Goal: Information Seeking & Learning: Compare options

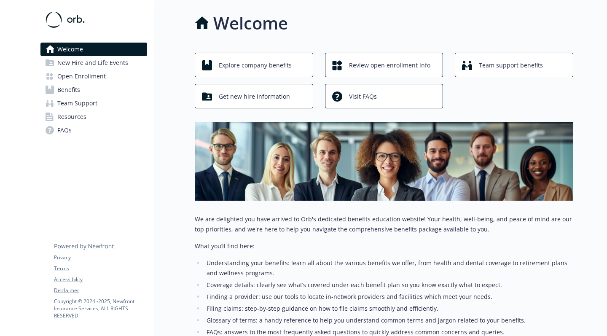
click at [283, 65] on span "Explore company benefits" at bounding box center [255, 65] width 73 height 16
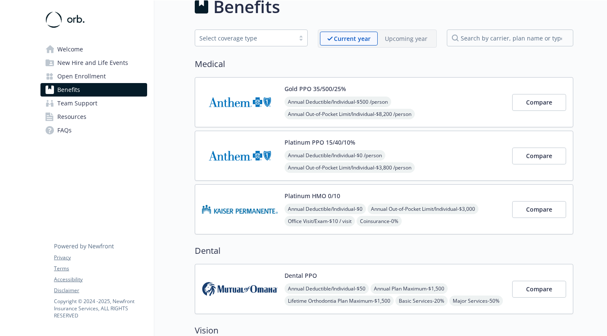
scroll to position [18, 0]
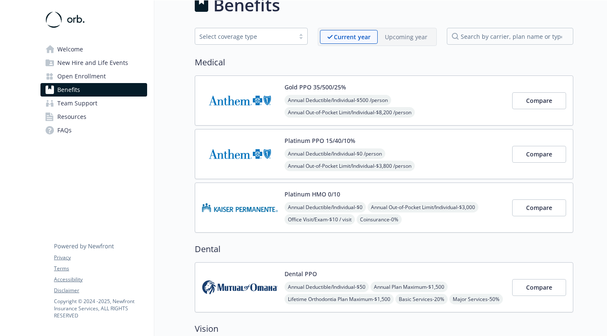
click at [409, 40] on p "Upcoming year" at bounding box center [406, 36] width 43 height 9
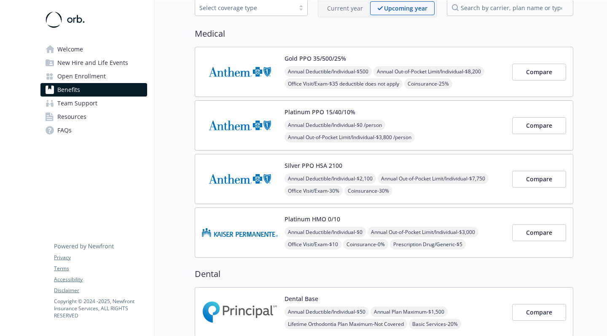
scroll to position [48, 0]
click at [337, 11] on p "Current year" at bounding box center [345, 7] width 36 height 9
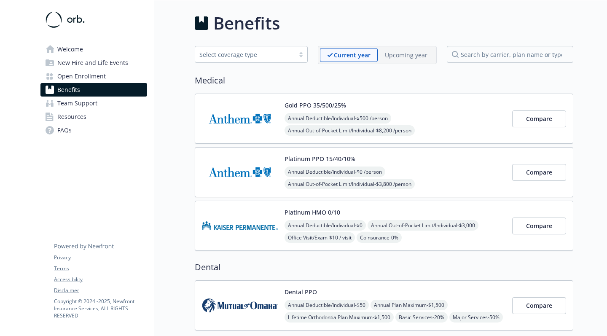
click at [395, 48] on div "Current year Upcoming year" at bounding box center [377, 55] width 119 height 18
click at [395, 55] on p "Upcoming year" at bounding box center [406, 55] width 43 height 9
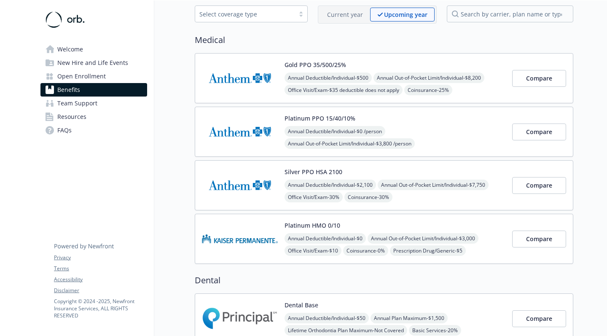
scroll to position [47, 0]
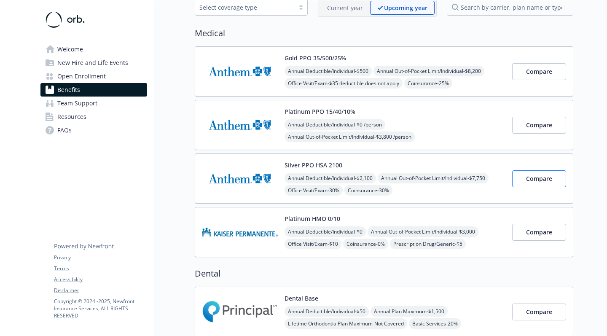
click at [549, 175] on span "Compare" at bounding box center [539, 178] width 26 height 8
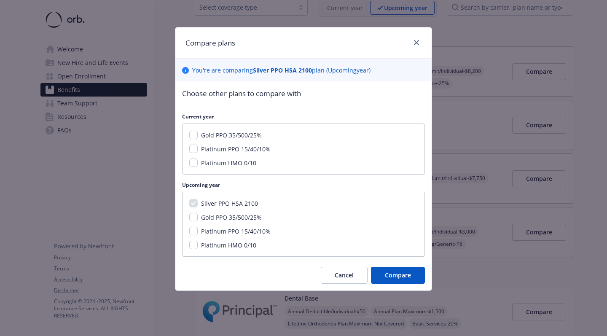
click at [196, 167] on div "Gold PPO 35/500/25% Platinum PPO 15/40/10% Platinum HMO 0/10" at bounding box center [303, 148] width 243 height 51
click at [196, 166] on input "Platinum HMO 0/10" at bounding box center [193, 162] width 8 height 8
checkbox input "true"
click at [419, 42] on icon "close" at bounding box center [416, 42] width 5 height 5
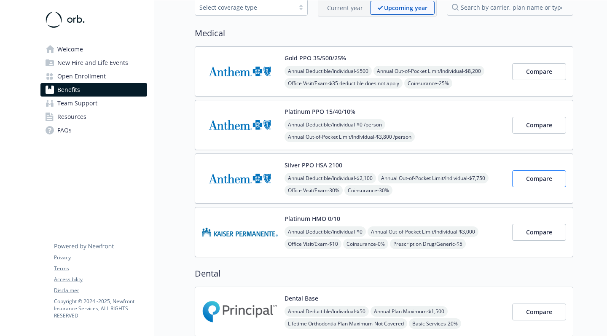
click at [546, 182] on span "Compare" at bounding box center [539, 178] width 26 height 8
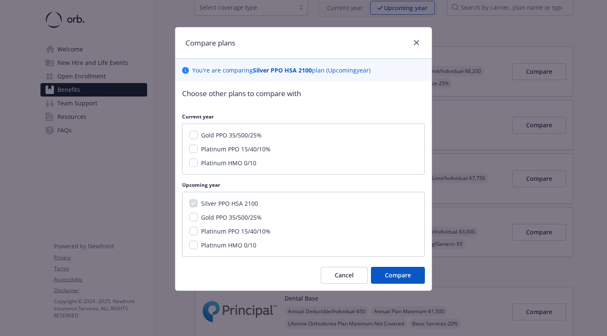
click at [225, 150] on span "Platinum PPO 15/40/10%" at bounding box center [236, 149] width 70 height 8
click at [198, 150] on input "Platinum PPO 15/40/10%" at bounding box center [193, 149] width 8 height 8
checkbox input "true"
click at [209, 230] on span "Platinum PPO 15/40/10%" at bounding box center [236, 231] width 70 height 8
click at [198, 230] on input "Platinum PPO 15/40/10%" at bounding box center [193, 231] width 8 height 8
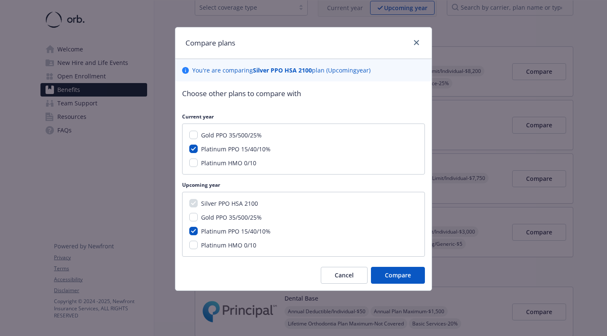
checkbox input "true"
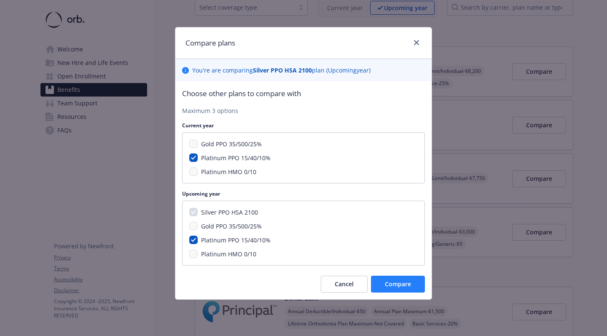
click at [400, 284] on span "Compare" at bounding box center [398, 284] width 26 height 8
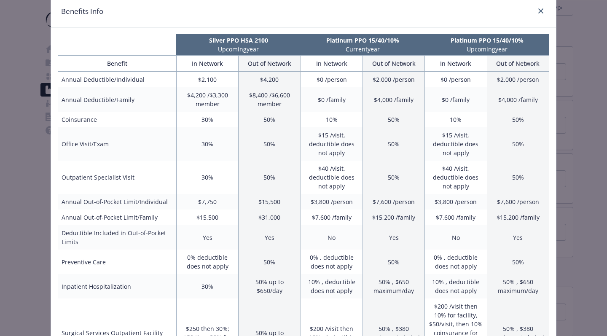
scroll to position [32, 0]
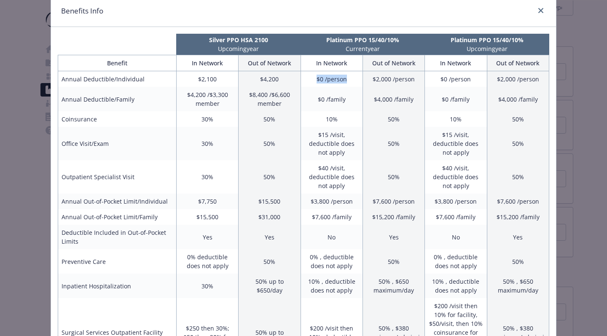
drag, startPoint x: 313, startPoint y: 74, endPoint x: 358, endPoint y: 82, distance: 45.8
click at [358, 82] on td "$0 /person" at bounding box center [332, 79] width 62 height 16
click at [250, 89] on td "$8,400 /$6,600 member" at bounding box center [270, 99] width 62 height 24
drag, startPoint x: 198, startPoint y: 80, endPoint x: 222, endPoint y: 82, distance: 24.1
click at [222, 82] on td "$2,100" at bounding box center [207, 79] width 62 height 16
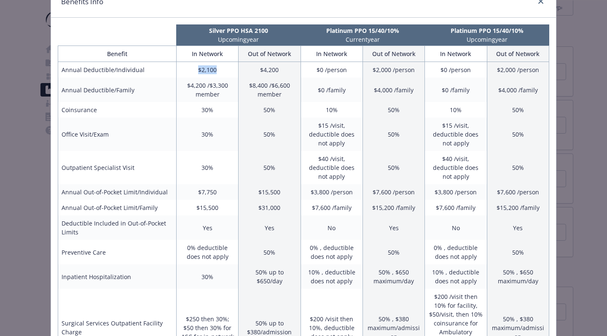
scroll to position [43, 0]
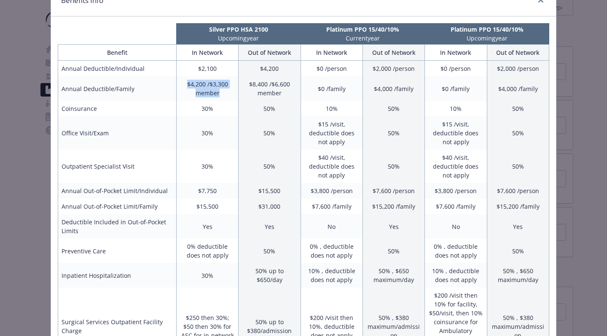
drag, startPoint x: 185, startPoint y: 82, endPoint x: 237, endPoint y: 93, distance: 53.0
click at [238, 93] on td "$4,200 /$3,300 member" at bounding box center [207, 88] width 62 height 24
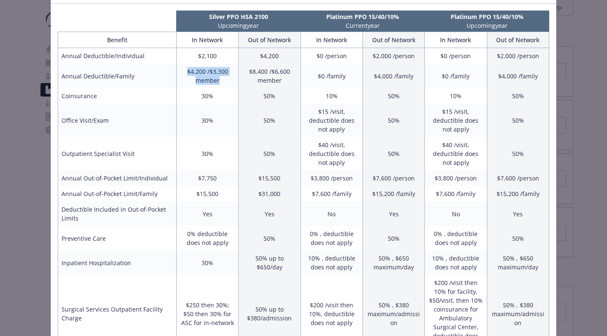
scroll to position [54, 0]
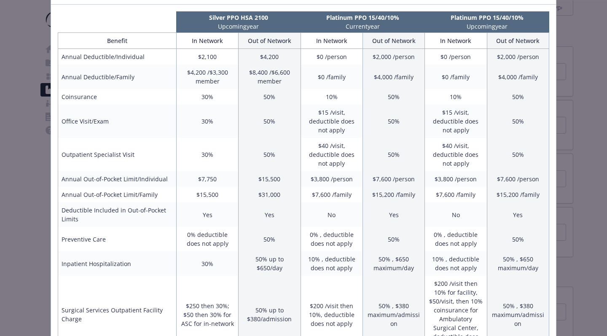
click at [234, 100] on td "30%" at bounding box center [207, 97] width 62 height 16
drag, startPoint x: 201, startPoint y: 98, endPoint x: 226, endPoint y: 98, distance: 25.7
click at [226, 98] on td "30%" at bounding box center [207, 97] width 62 height 16
click at [226, 119] on td "30%" at bounding box center [207, 121] width 62 height 33
drag, startPoint x: 221, startPoint y: 121, endPoint x: 195, endPoint y: 114, distance: 27.0
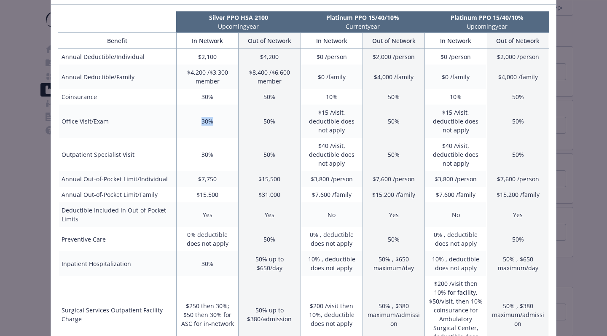
click at [195, 114] on td "30%" at bounding box center [207, 121] width 62 height 33
click at [215, 95] on td "30%" at bounding box center [207, 97] width 62 height 16
drag, startPoint x: 201, startPoint y: 96, endPoint x: 222, endPoint y: 96, distance: 21.1
click at [222, 97] on td "30%" at bounding box center [207, 97] width 62 height 16
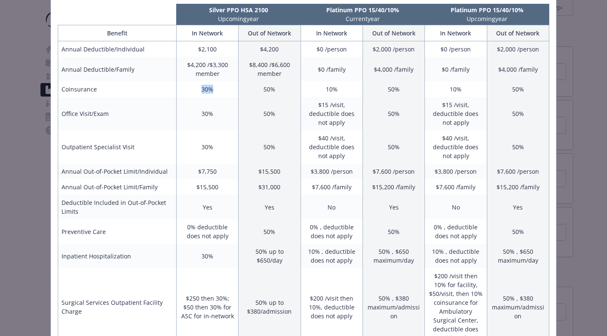
scroll to position [63, 0]
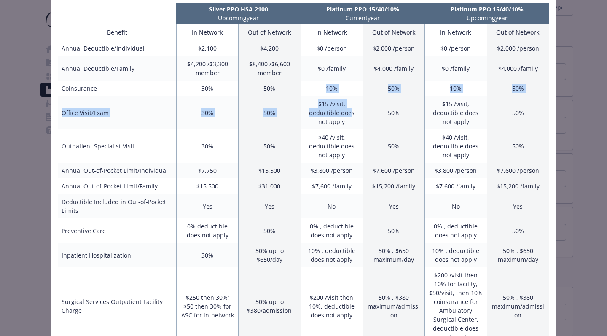
drag, startPoint x: 319, startPoint y: 83, endPoint x: 345, endPoint y: 114, distance: 40.1
click at [345, 114] on td "$15 /visit, deductible does not apply" at bounding box center [332, 112] width 62 height 33
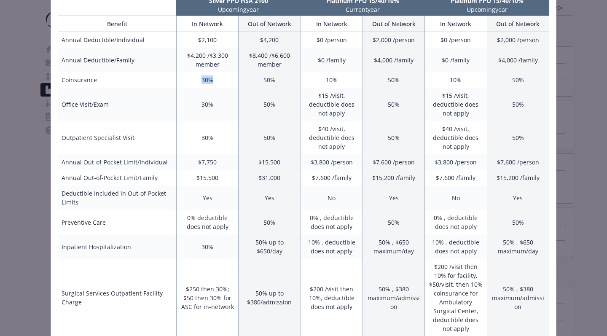
drag, startPoint x: 201, startPoint y: 80, endPoint x: 221, endPoint y: 82, distance: 19.9
click at [221, 82] on td "30%" at bounding box center [207, 80] width 62 height 16
click at [396, 76] on td "50%" at bounding box center [393, 80] width 62 height 16
drag, startPoint x: 315, startPoint y: 42, endPoint x: 362, endPoint y: 46, distance: 46.9
click at [362, 46] on td "$0 /person" at bounding box center [332, 40] width 62 height 16
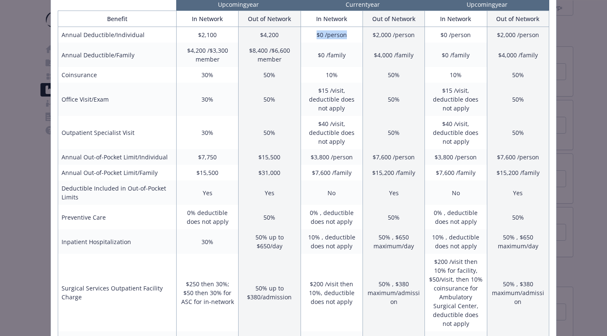
scroll to position [77, 0]
click at [347, 47] on td "$0 /family" at bounding box center [332, 54] width 62 height 24
click at [347, 49] on td "$0 /family" at bounding box center [332, 54] width 62 height 24
drag, startPoint x: 347, startPoint y: 52, endPoint x: 317, endPoint y: 53, distance: 30.0
click at [317, 53] on td "$0 /family" at bounding box center [332, 54] width 62 height 24
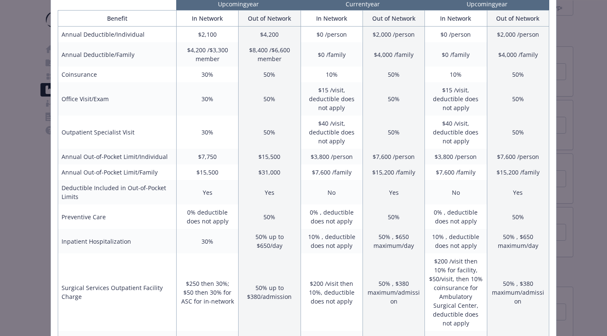
click at [338, 30] on td "$0 /person" at bounding box center [332, 35] width 62 height 16
drag, startPoint x: 351, startPoint y: 30, endPoint x: 316, endPoint y: 32, distance: 34.7
click at [316, 32] on td "$0 /person" at bounding box center [332, 35] width 62 height 16
drag, startPoint x: 316, startPoint y: 32, endPoint x: 355, endPoint y: 35, distance: 38.8
click at [355, 35] on td "$0 /person" at bounding box center [332, 35] width 62 height 16
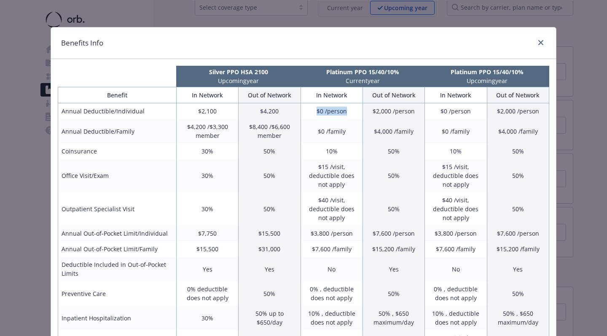
scroll to position [0, 0]
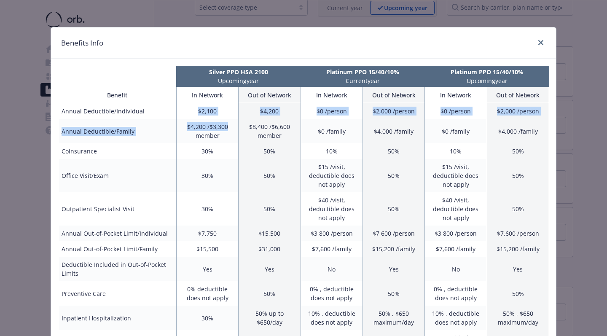
drag, startPoint x: 198, startPoint y: 111, endPoint x: 229, endPoint y: 128, distance: 35.7
click at [229, 128] on td "$4,200 /$3,300 member" at bounding box center [207, 131] width 62 height 24
drag, startPoint x: 229, startPoint y: 128, endPoint x: 200, endPoint y: 110, distance: 34.6
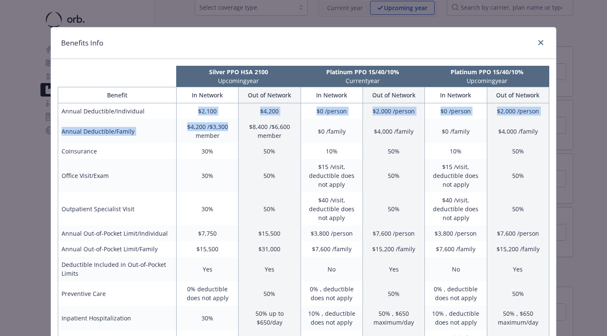
click at [200, 110] on td "$2,100" at bounding box center [207, 111] width 62 height 16
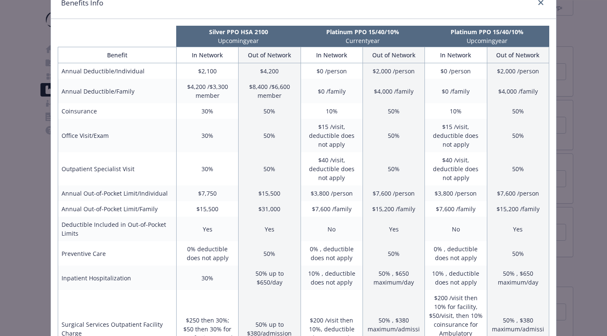
scroll to position [49, 0]
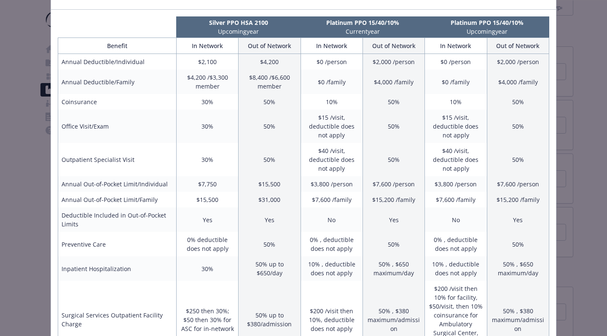
click at [196, 105] on td "30%" at bounding box center [207, 102] width 62 height 16
drag, startPoint x: 196, startPoint y: 99, endPoint x: 229, endPoint y: 99, distance: 32.9
click at [230, 99] on td "30%" at bounding box center [207, 102] width 62 height 16
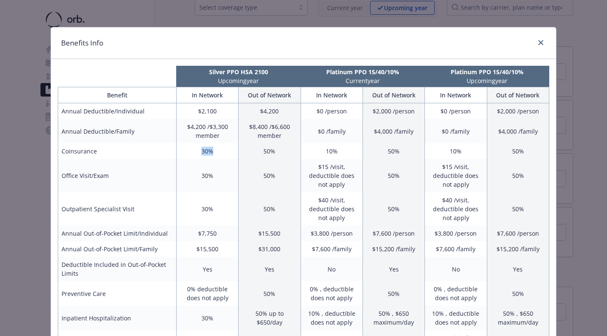
scroll to position [0, 0]
click at [206, 117] on td "$2,100" at bounding box center [207, 111] width 62 height 16
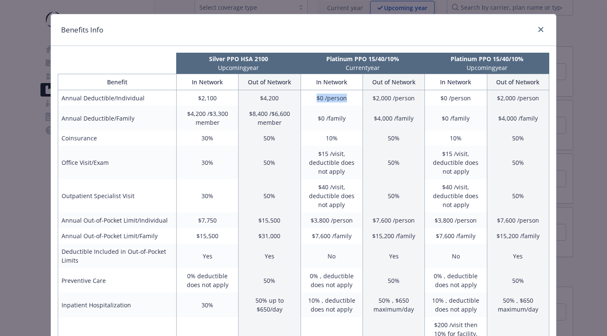
drag, startPoint x: 346, startPoint y: 94, endPoint x: 305, endPoint y: 96, distance: 41.3
click at [305, 96] on td "$0 /person" at bounding box center [332, 98] width 62 height 16
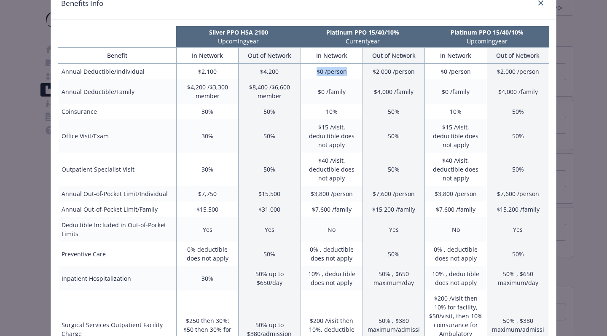
scroll to position [41, 0]
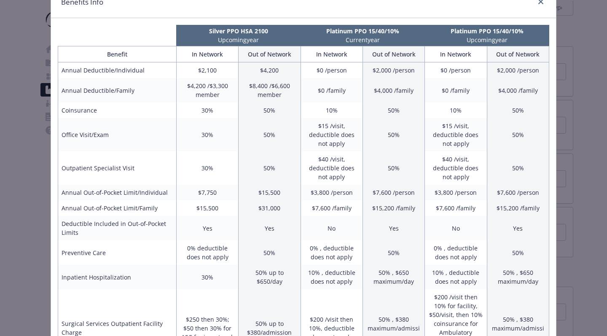
drag, startPoint x: 233, startPoint y: 64, endPoint x: 180, endPoint y: 66, distance: 53.1
click at [180, 66] on td "$2,100" at bounding box center [207, 70] width 62 height 16
drag, startPoint x: 203, startPoint y: 70, endPoint x: 236, endPoint y: 70, distance: 32.9
click at [236, 70] on td "$2,100" at bounding box center [207, 70] width 62 height 16
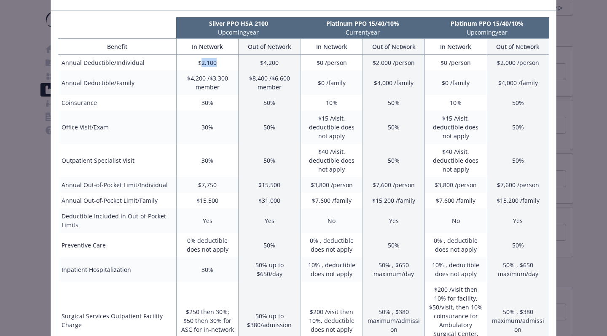
scroll to position [52, 0]
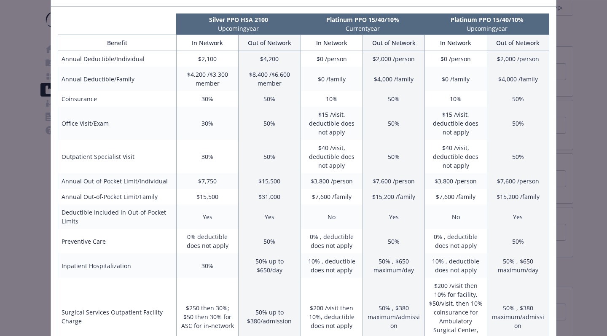
click at [231, 78] on td "$4,200 /$3,300 member" at bounding box center [207, 79] width 62 height 24
drag, startPoint x: 197, startPoint y: 59, endPoint x: 230, endPoint y: 59, distance: 32.9
click at [230, 59] on td "$2,100" at bounding box center [207, 59] width 62 height 16
click at [226, 80] on td "$4,200 /$3,300 member" at bounding box center [207, 79] width 62 height 24
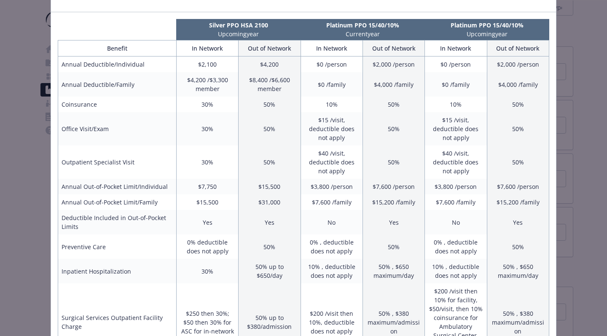
scroll to position [48, 0]
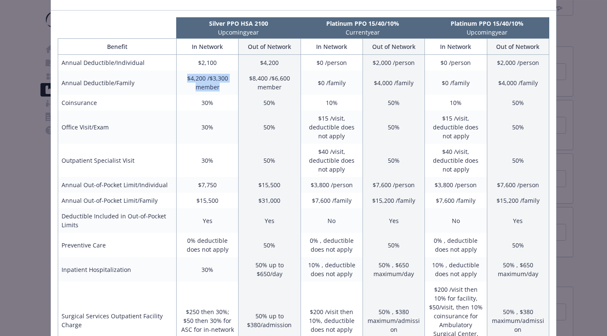
drag, startPoint x: 224, startPoint y: 86, endPoint x: 183, endPoint y: 78, distance: 42.1
click at [183, 78] on td "$4,200 /$3,300 member" at bounding box center [207, 82] width 62 height 24
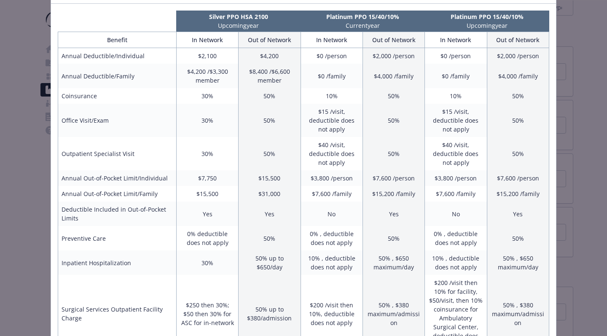
click at [215, 106] on td "30%" at bounding box center [207, 120] width 62 height 33
click at [215, 85] on td "$4,200 /$3,300 member" at bounding box center [207, 76] width 62 height 24
drag, startPoint x: 220, startPoint y: 81, endPoint x: 185, endPoint y: 73, distance: 36.8
click at [184, 73] on td "$4,200 /$3,300 member" at bounding box center [207, 76] width 62 height 24
click at [185, 73] on td "$4,200 /$3,300 member" at bounding box center [207, 76] width 62 height 24
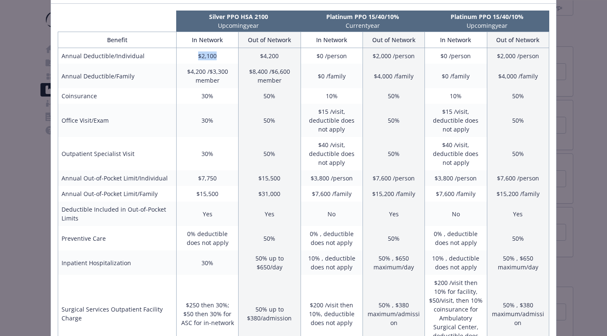
drag, startPoint x: 191, startPoint y: 52, endPoint x: 222, endPoint y: 54, distance: 30.4
click at [223, 54] on td "$2,100" at bounding box center [207, 56] width 62 height 16
click at [216, 85] on td "$4,200 /$3,300 member" at bounding box center [207, 76] width 62 height 24
drag, startPoint x: 228, startPoint y: 80, endPoint x: 186, endPoint y: 72, distance: 43.4
click at [186, 72] on td "$4,200 /$3,300 member" at bounding box center [207, 76] width 62 height 24
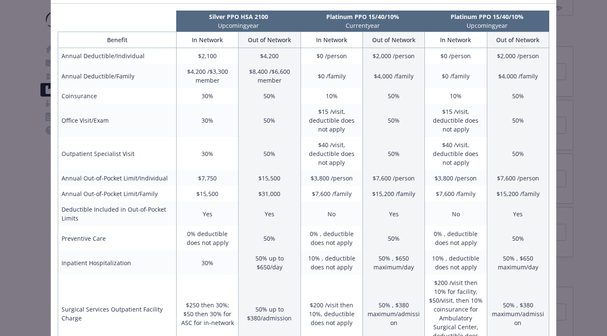
click at [212, 89] on td "30%" at bounding box center [207, 96] width 62 height 16
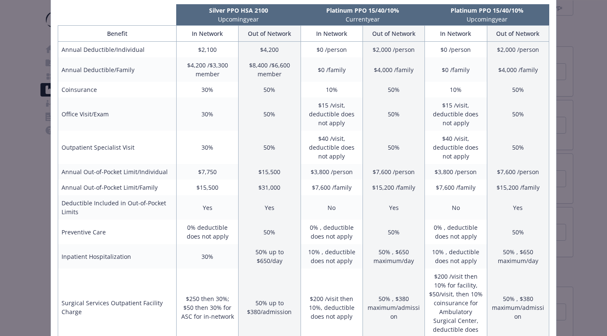
scroll to position [58, 0]
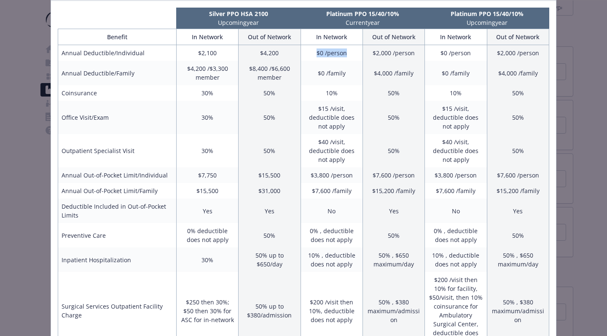
drag, startPoint x: 350, startPoint y: 55, endPoint x: 311, endPoint y: 56, distance: 39.6
click at [311, 56] on td "$0 /person" at bounding box center [332, 53] width 62 height 16
click at [312, 80] on td "$0 /family" at bounding box center [332, 73] width 62 height 24
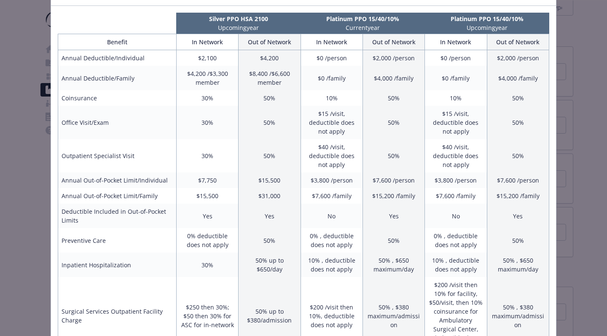
scroll to position [53, 0]
drag, startPoint x: 317, startPoint y: 12, endPoint x: 402, endPoint y: 14, distance: 85.2
click at [402, 16] on p "Platinum PPO 15/40/10%" at bounding box center [362, 19] width 121 height 9
drag, startPoint x: 401, startPoint y: 19, endPoint x: 322, endPoint y: 19, distance: 79.2
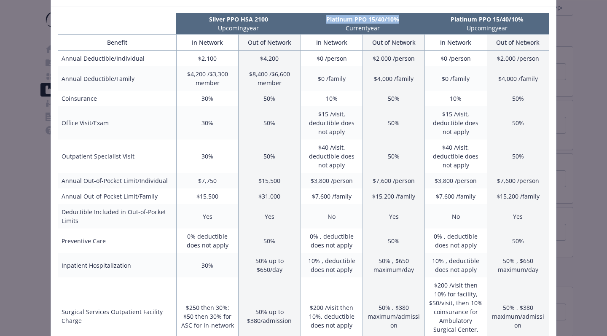
click at [322, 19] on p "Platinum PPO 15/40/10%" at bounding box center [362, 19] width 121 height 9
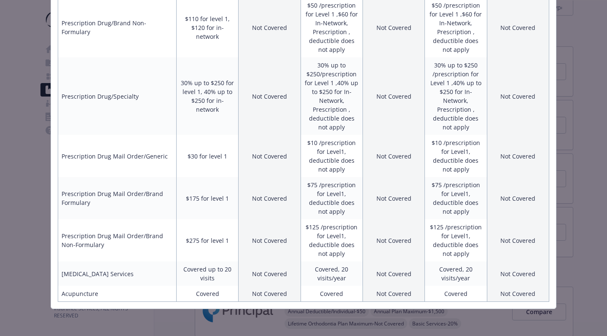
scroll to position [639, 0]
drag, startPoint x: 361, startPoint y: 293, endPoint x: 325, endPoint y: 291, distance: 36.3
click at [325, 291] on td "Covered" at bounding box center [332, 294] width 62 height 16
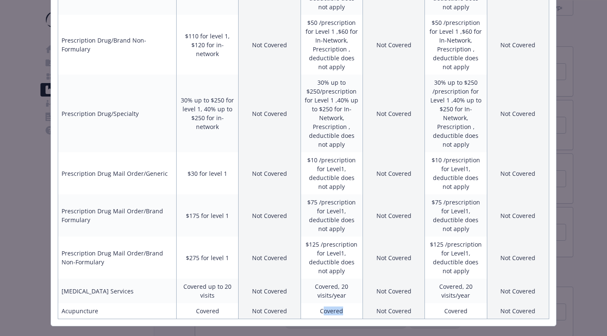
scroll to position [620, 0]
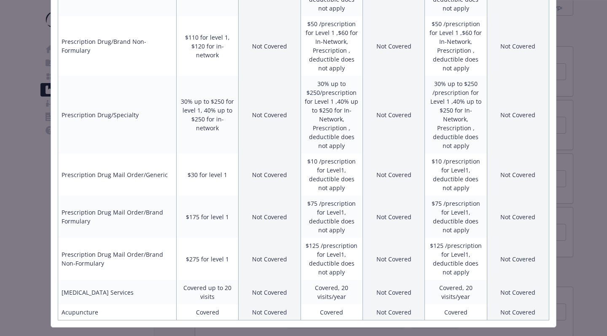
click at [348, 284] on td "Covered, 20 visits/year" at bounding box center [332, 292] width 62 height 24
drag, startPoint x: 348, startPoint y: 297, endPoint x: 310, endPoint y: 280, distance: 41.3
click at [310, 280] on td "Covered, 20 visits/year" at bounding box center [332, 292] width 62 height 24
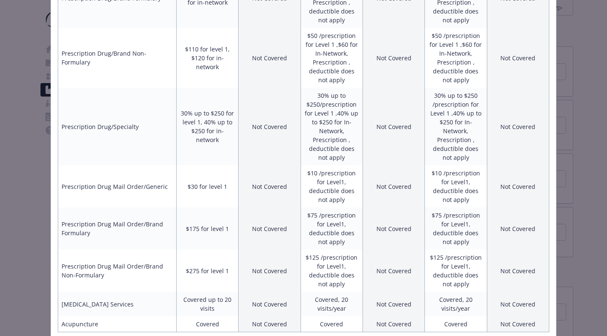
click at [310, 280] on td "$125 /prescription for Level1, deductible does not apply" at bounding box center [332, 271] width 62 height 42
drag, startPoint x: 348, startPoint y: 309, endPoint x: 313, endPoint y: 293, distance: 38.1
click at [316, 296] on td "Covered, 20 visits/year" at bounding box center [332, 304] width 62 height 24
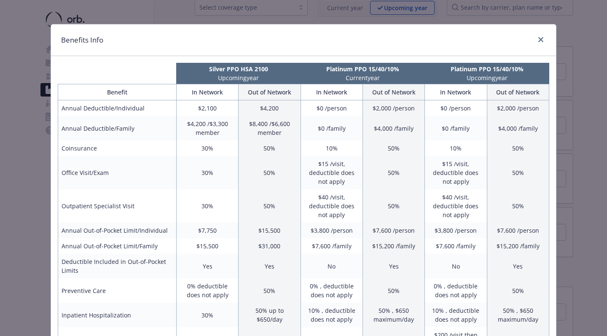
scroll to position [4, 0]
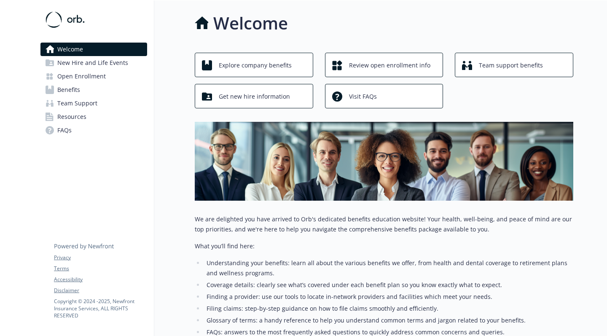
click at [264, 67] on span "Explore company benefits" at bounding box center [255, 65] width 73 height 16
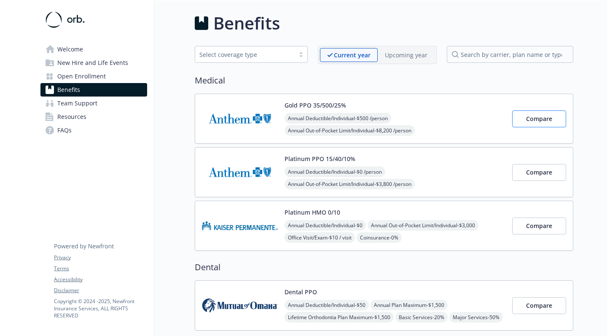
click at [531, 122] on span "Compare" at bounding box center [539, 119] width 26 height 8
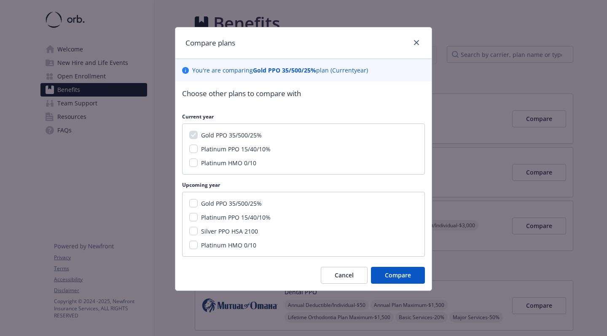
click at [212, 204] on span "Gold PPO 35/500/25%" at bounding box center [231, 203] width 61 height 8
click at [198, 204] on input "Gold PPO 35/500/25%" at bounding box center [193, 203] width 8 height 8
checkbox input "true"
click at [209, 218] on span "Platinum PPO 15/40/10%" at bounding box center [236, 217] width 70 height 8
click at [198, 218] on input "Platinum PPO 15/40/10%" at bounding box center [193, 217] width 8 height 8
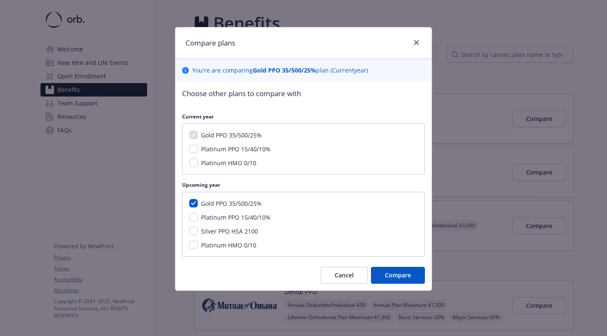
checkbox input "true"
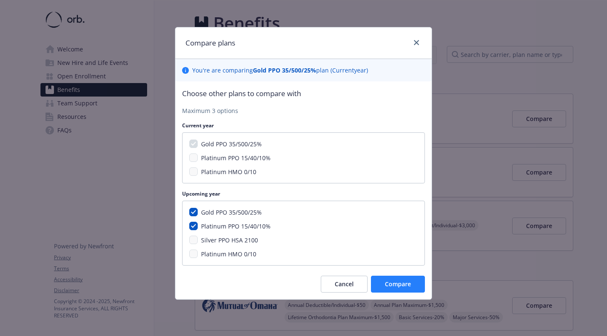
click at [396, 280] on span "Compare" at bounding box center [398, 284] width 26 height 8
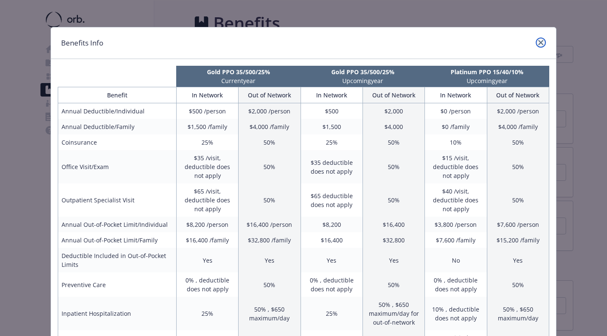
click at [542, 40] on icon "close" at bounding box center [540, 42] width 5 height 5
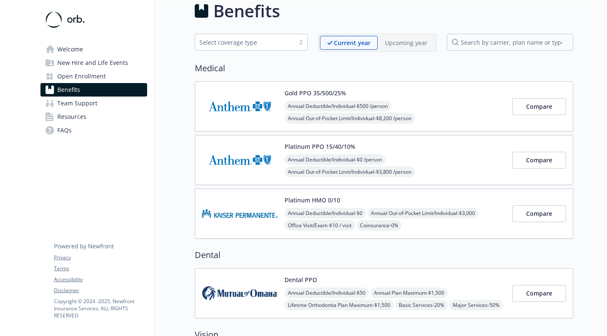
click at [541, 147] on div "Compare" at bounding box center [539, 160] width 54 height 36
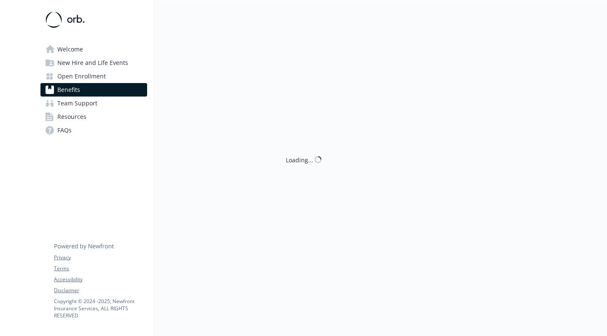
click at [534, 158] on div "Loading..." at bounding box center [363, 168] width 419 height 336
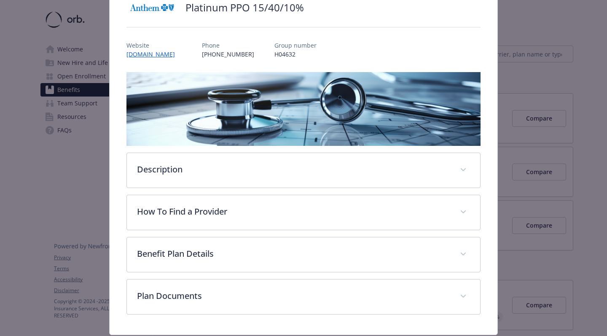
scroll to position [69, 0]
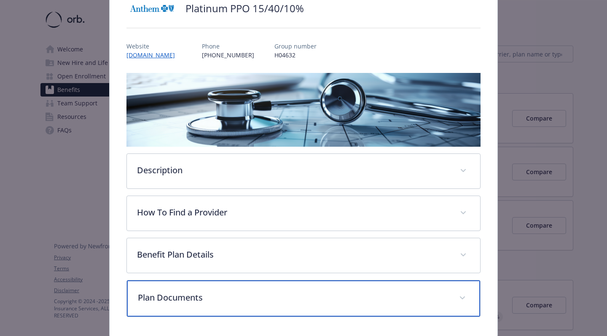
click at [255, 308] on div "Plan Documents" at bounding box center [303, 298] width 353 height 36
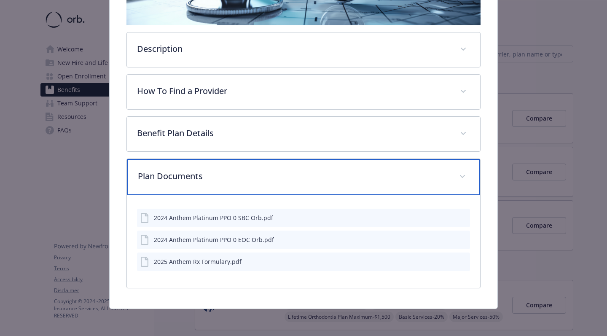
scroll to position [0, 0]
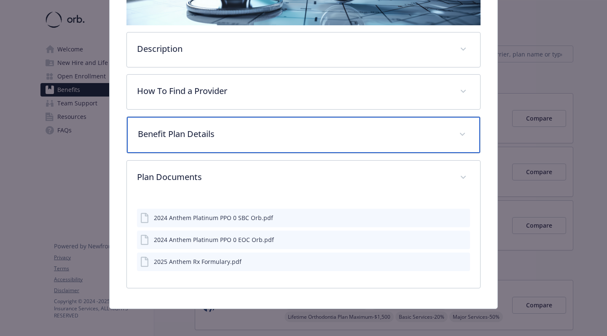
click at [296, 137] on p "Benefit Plan Details" at bounding box center [293, 134] width 311 height 13
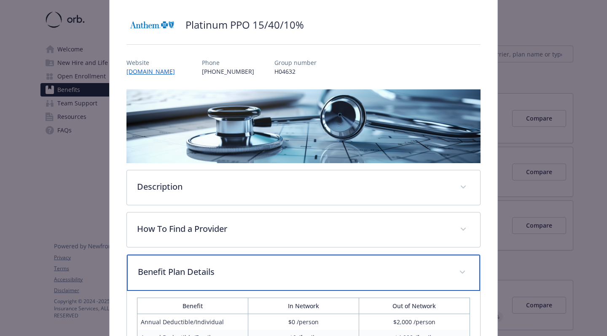
scroll to position [83, 0]
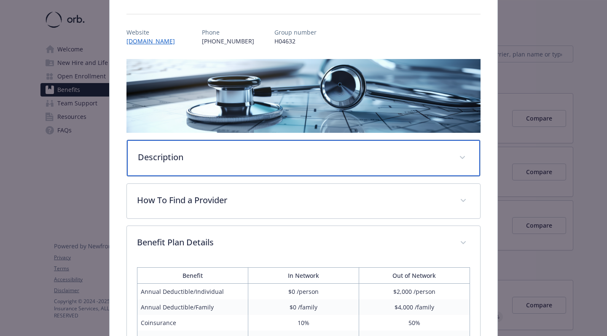
click at [244, 159] on p "Description" at bounding box center [293, 157] width 311 height 13
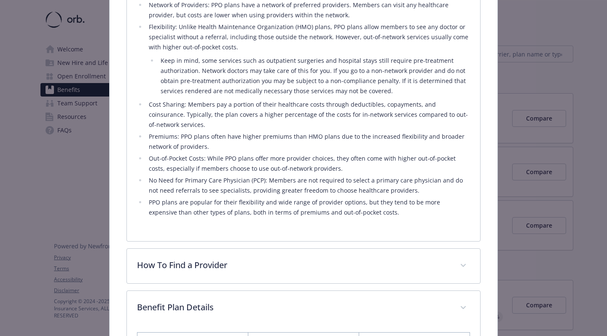
scroll to position [729, 0]
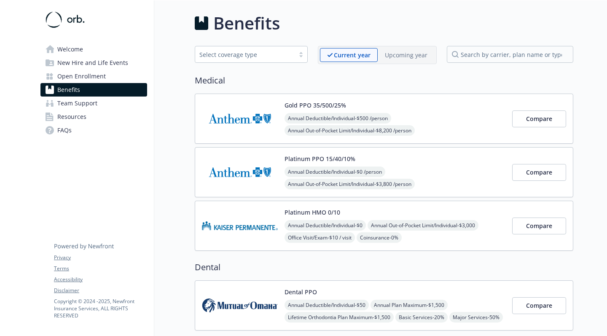
scroll to position [0, 0]
click at [396, 51] on p "Upcoming year" at bounding box center [406, 55] width 43 height 9
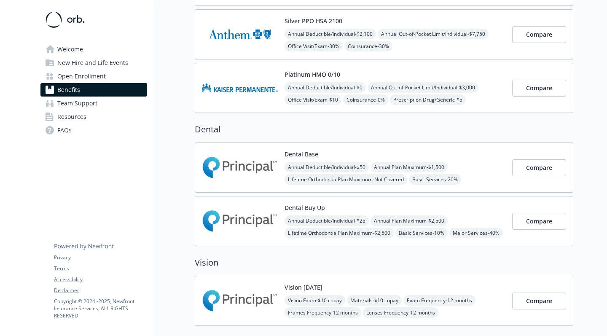
scroll to position [197, 0]
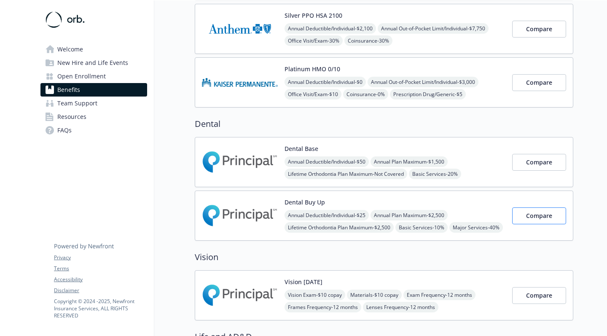
click at [540, 220] on button "Compare" at bounding box center [539, 215] width 54 height 17
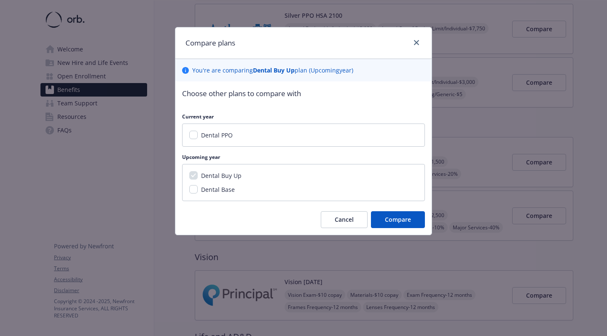
click at [204, 188] on span "Dental Base" at bounding box center [218, 189] width 34 height 8
click at [198, 188] on input "Dental Base" at bounding box center [193, 189] width 8 height 8
checkbox input "true"
click at [220, 138] on span "Dental PPO" at bounding box center [217, 135] width 32 height 8
click at [198, 138] on input "Dental PPO" at bounding box center [193, 135] width 8 height 8
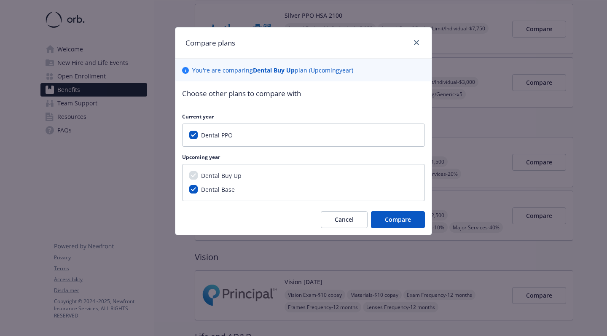
checkbox input "true"
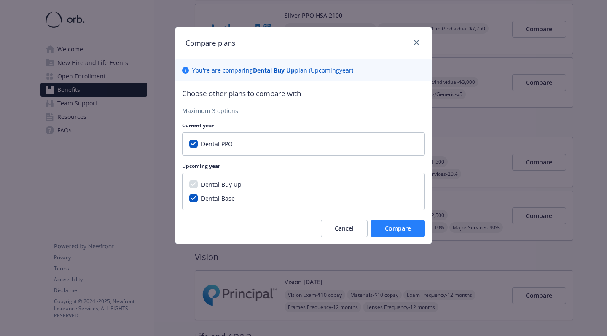
click at [395, 228] on span "Compare" at bounding box center [398, 228] width 26 height 8
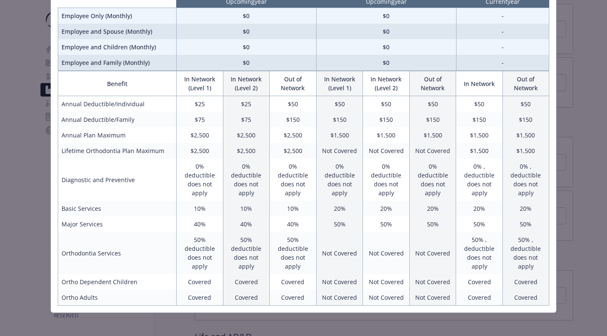
scroll to position [83, 0]
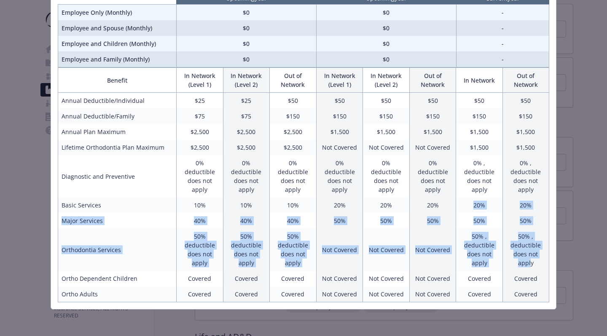
drag, startPoint x: 530, startPoint y: 262, endPoint x: 474, endPoint y: 200, distance: 83.2
click at [474, 200] on tbody "Annual Deductible/Individual $25 $25 $50 $50 $50 $50 $50 $50 Annual Deductible/…" at bounding box center [303, 197] width 491 height 209
click at [474, 200] on td "20%" at bounding box center [479, 205] width 46 height 16
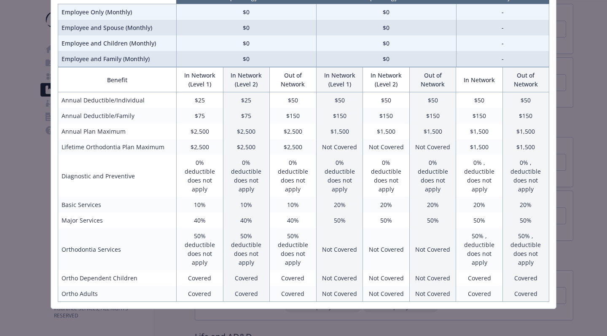
scroll to position [83, 0]
drag, startPoint x: 440, startPoint y: 245, endPoint x: 322, endPoint y: 245, distance: 118.0
click at [322, 245] on tr "Orthodontia Services 50% deductible does not apply 50% deductible does not appl…" at bounding box center [303, 249] width 491 height 42
click at [522, 256] on td "50% , deductible does not apply" at bounding box center [525, 249] width 46 height 42
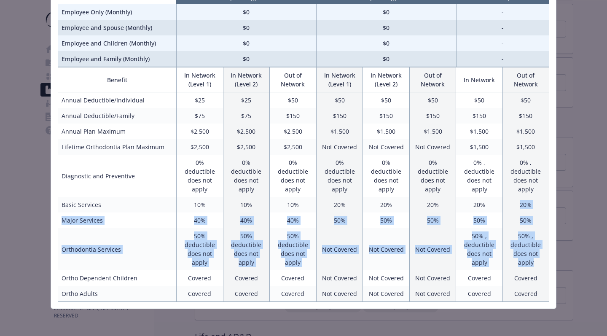
drag, startPoint x: 536, startPoint y: 258, endPoint x: 485, endPoint y: 199, distance: 77.1
click at [486, 201] on tbody "Annual Deductible/Individual $25 $25 $50 $50 $50 $50 $50 $50 Annual Deductible/…" at bounding box center [303, 196] width 491 height 209
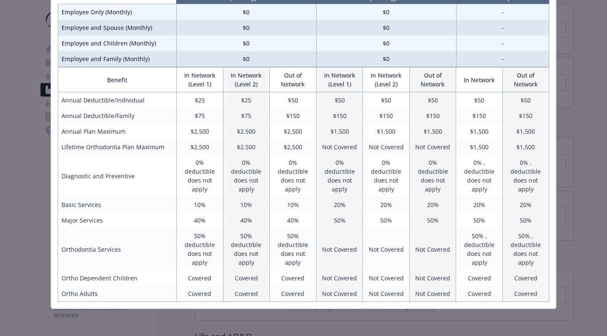
click at [491, 235] on td "50% , deductible does not apply" at bounding box center [479, 249] width 46 height 42
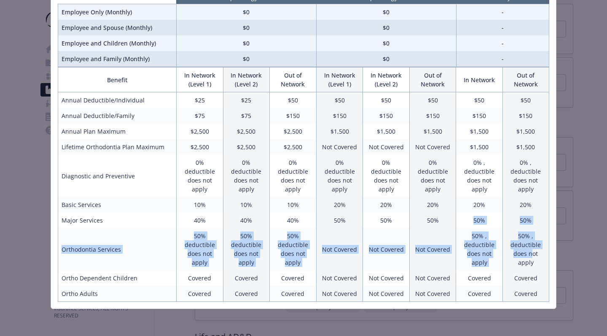
drag, startPoint x: 470, startPoint y: 217, endPoint x: 529, endPoint y: 249, distance: 67.5
click at [530, 249] on tbody "Annual Deductible/Individual $25 $25 $50 $50 $50 $50 $50 $50 Annual Deductible/…" at bounding box center [303, 196] width 491 height 209
click at [529, 249] on td "50% , deductible does not apply" at bounding box center [525, 249] width 46 height 42
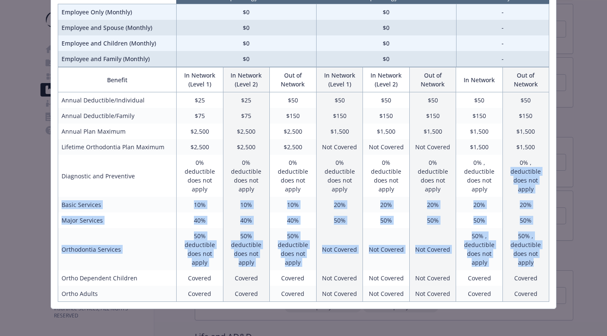
drag, startPoint x: 534, startPoint y: 259, endPoint x: 502, endPoint y: 168, distance: 96.9
click at [502, 168] on tbody "Annual Deductible/Individual $25 $25 $50 $50 $50 $50 $50 $50 Annual Deductible/…" at bounding box center [303, 196] width 491 height 209
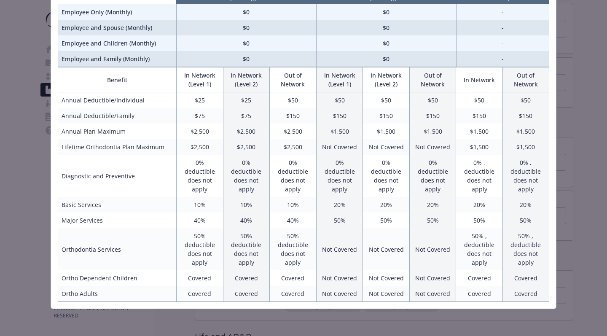
click at [156, 182] on td "Diagnostic and Preventive" at bounding box center [117, 176] width 118 height 42
click at [197, 140] on td "$2,500" at bounding box center [199, 147] width 47 height 16
drag, startPoint x: 192, startPoint y: 142, endPoint x: 251, endPoint y: 142, distance: 58.6
click at [251, 142] on tr "Lifetime Orthodontia Plan Maximum $2,500 $2,500 $2,500 Not Covered Not Covered …" at bounding box center [303, 147] width 491 height 16
click at [251, 142] on td "$2,500" at bounding box center [246, 147] width 47 height 16
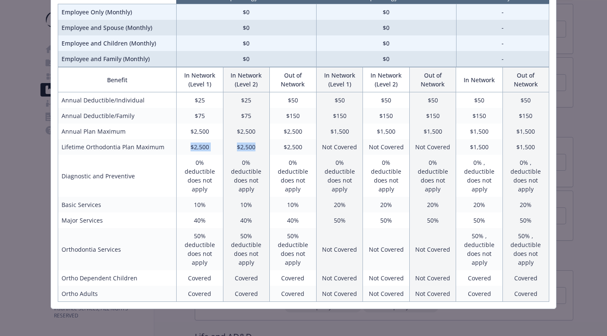
drag, startPoint x: 263, startPoint y: 150, endPoint x: 183, endPoint y: 143, distance: 79.9
click at [183, 142] on tr "Lifetime Orthodontia Plan Maximum $2,500 $2,500 $2,500 Not Covered Not Covered …" at bounding box center [303, 147] width 491 height 16
click at [231, 152] on td "$2,500" at bounding box center [246, 147] width 47 height 16
click at [198, 229] on td "50% deductible does not apply" at bounding box center [199, 249] width 47 height 42
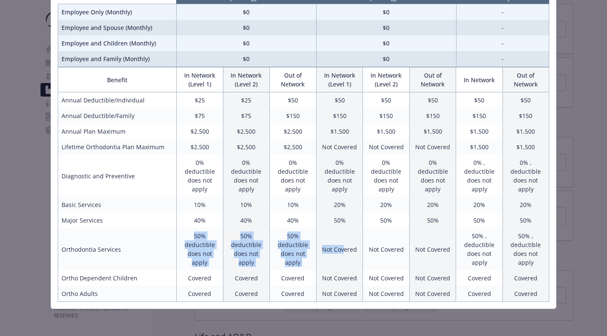
drag, startPoint x: 184, startPoint y: 232, endPoint x: 343, endPoint y: 247, distance: 159.2
click at [343, 247] on tr "Orthodontia Services 50% deductible does not apply 50% deductible does not appl…" at bounding box center [303, 249] width 491 height 42
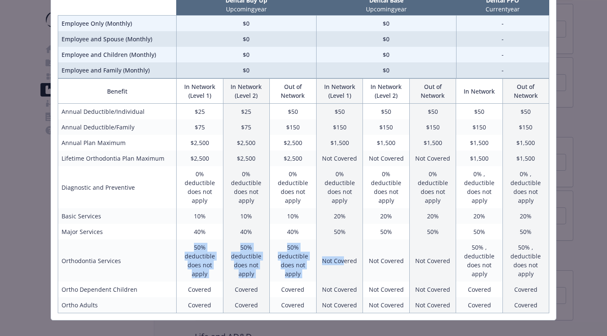
scroll to position [71, 0]
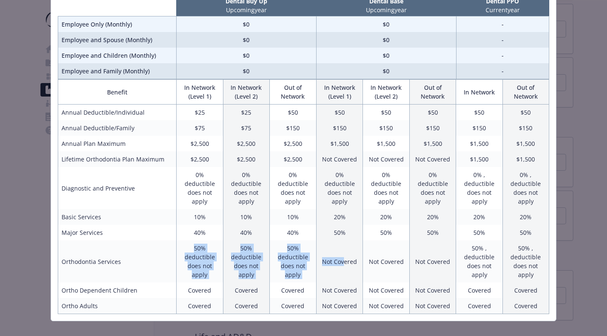
click at [343, 247] on td "Not Covered" at bounding box center [339, 261] width 47 height 42
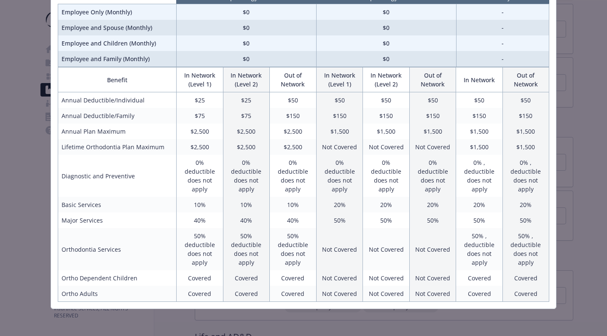
scroll to position [83, 0]
click at [542, 260] on td "50% , deductible does not apply" at bounding box center [525, 249] width 46 height 42
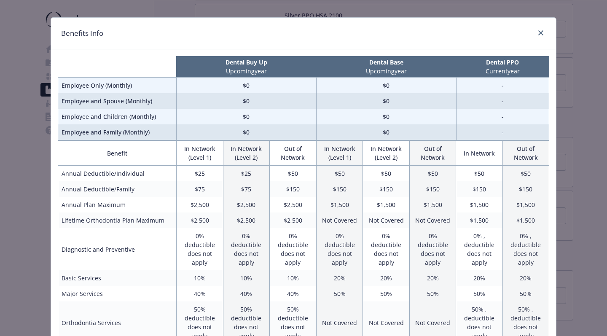
scroll to position [0, 0]
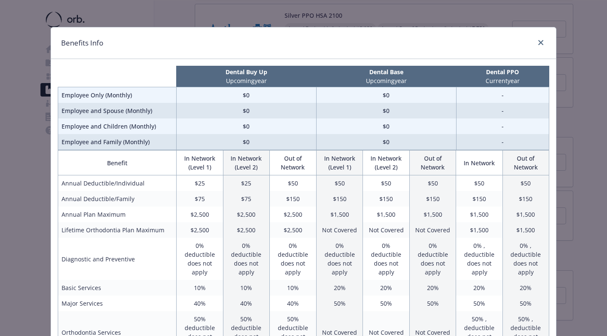
click at [546, 40] on div "Benefits Info" at bounding box center [303, 43] width 505 height 32
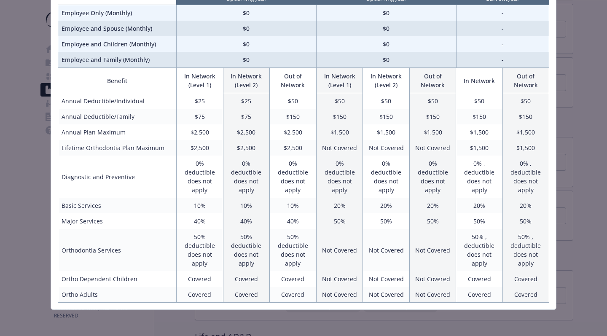
scroll to position [83, 0]
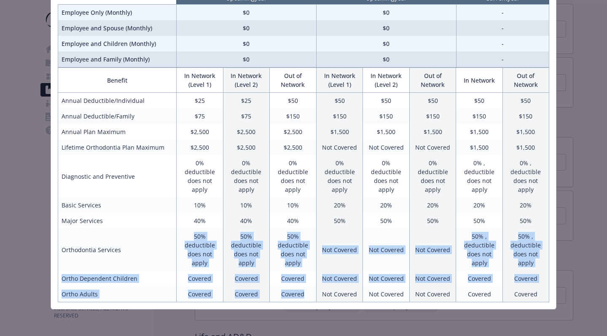
drag, startPoint x: 307, startPoint y: 290, endPoint x: 126, endPoint y: 258, distance: 183.6
click at [125, 259] on tbody "Annual Deductible/Individual $25 $25 $50 $50 $50 $50 $50 $50 Annual Deductible/…" at bounding box center [303, 197] width 491 height 209
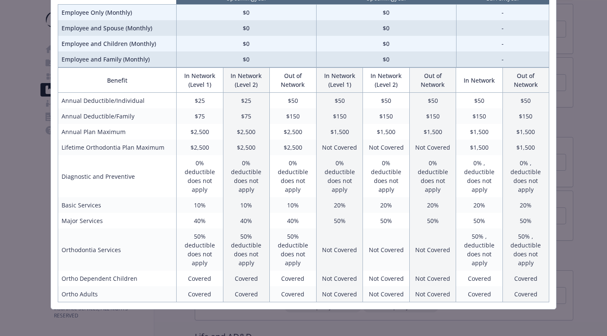
click at [302, 148] on td "$2,500" at bounding box center [293, 148] width 47 height 16
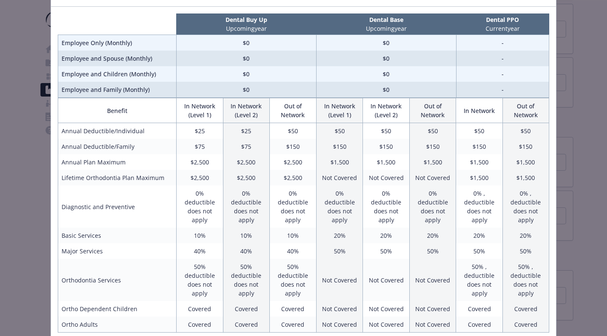
scroll to position [52, 0]
click at [3, 180] on div "Benefits Info Dental Buy Up Upcoming year Dental Base Upcoming year Dental PPO …" at bounding box center [303, 168] width 607 height 336
click at [602, 29] on div "Benefits Info Dental Buy Up Upcoming year Dental Base Upcoming year Dental PPO …" at bounding box center [303, 168] width 607 height 336
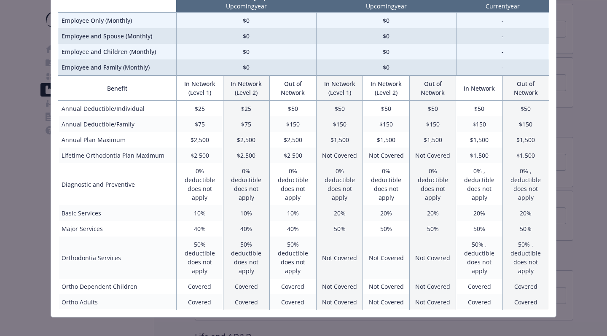
scroll to position [71, 0]
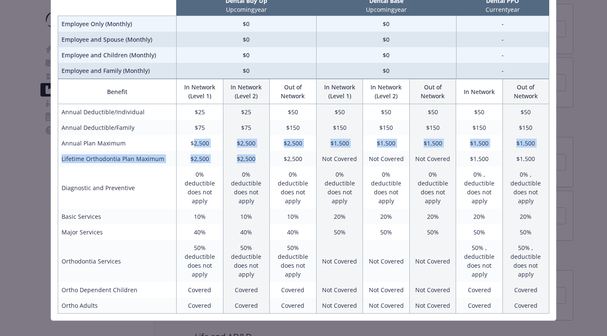
drag, startPoint x: 193, startPoint y: 144, endPoint x: 262, endPoint y: 159, distance: 70.7
click at [262, 159] on tbody "Annual Deductible/Individual $25 $25 $50 $50 $50 $50 $50 $50 Annual Deductible/…" at bounding box center [303, 208] width 491 height 209
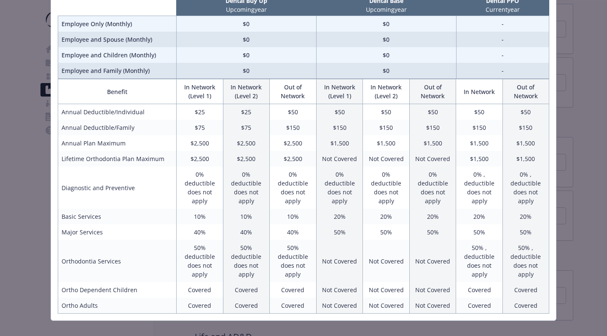
click at [285, 222] on td "10%" at bounding box center [293, 217] width 47 height 16
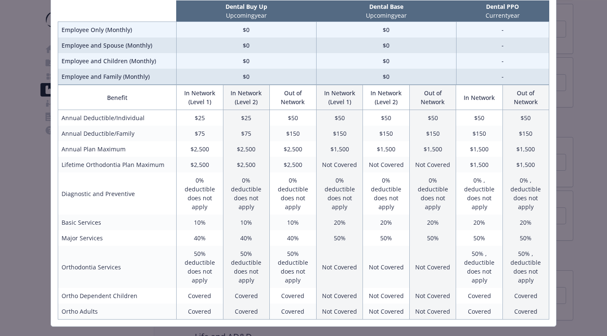
scroll to position [65, 0]
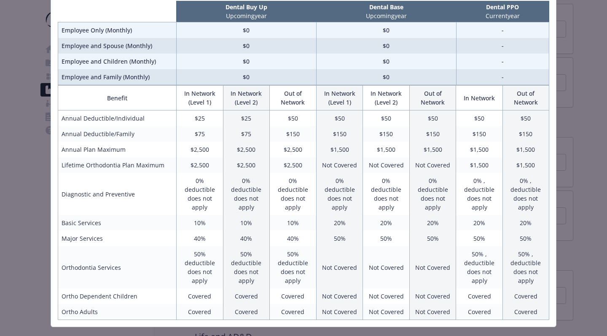
click at [584, 99] on div "Benefits Info Dental Buy Up Upcoming year Dental Base Upcoming year Dental PPO …" at bounding box center [303, 168] width 607 height 336
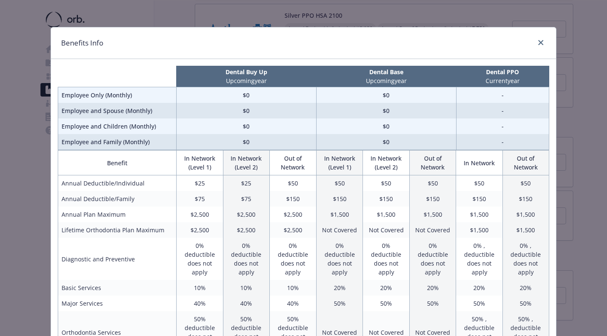
scroll to position [0, 0]
click at [539, 36] on div "Benefits Info" at bounding box center [303, 43] width 505 height 32
click at [539, 37] on div "Benefits Info" at bounding box center [303, 43] width 505 height 32
click at [539, 47] on link "close" at bounding box center [541, 43] width 10 height 10
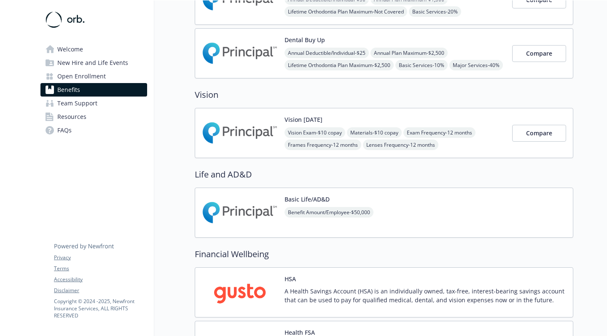
scroll to position [355, 0]
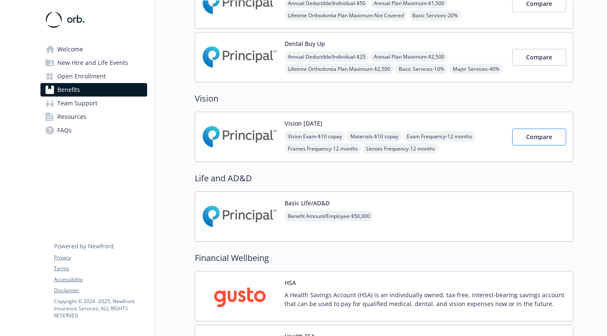
click at [559, 131] on button "Compare" at bounding box center [539, 137] width 54 height 17
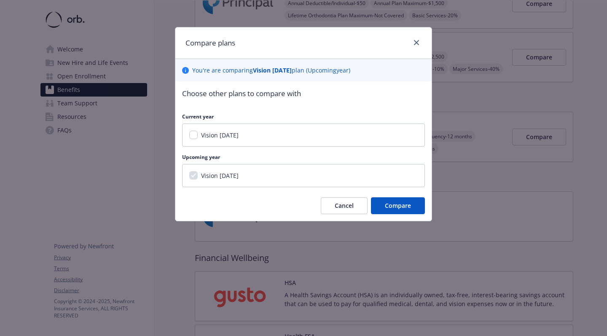
click at [269, 128] on div "Vision [DATE]" at bounding box center [303, 134] width 243 height 23
click at [239, 134] on span "Vision [DATE]" at bounding box center [220, 135] width 38 height 8
click at [198, 134] on input "Vision [DATE]" at bounding box center [193, 135] width 8 height 8
checkbox input "true"
click at [397, 210] on button "Compare" at bounding box center [398, 205] width 54 height 17
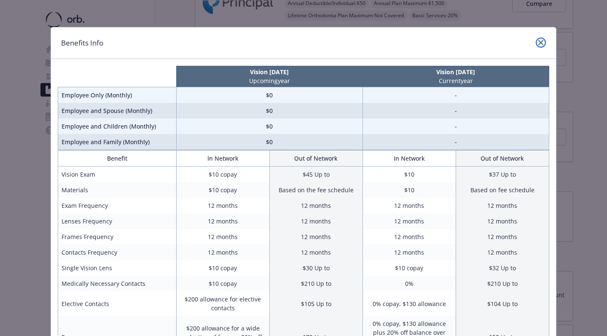
click at [543, 40] on link "close" at bounding box center [541, 43] width 10 height 10
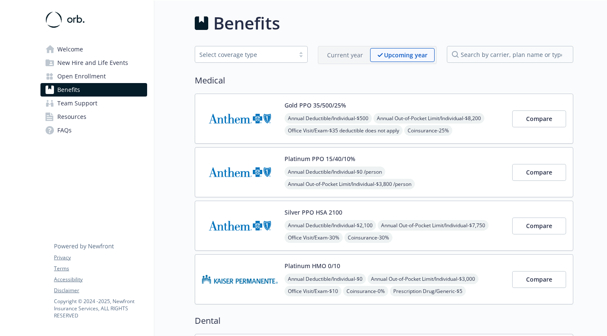
scroll to position [0, 0]
click at [539, 169] on span "Compare" at bounding box center [539, 172] width 26 height 8
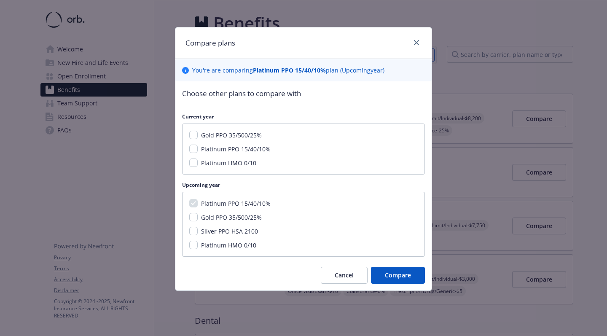
click at [208, 218] on span "Gold PPO 35/500/25%" at bounding box center [231, 217] width 61 height 8
click at [198, 218] on input "Gold PPO 35/500/25%" at bounding box center [193, 217] width 8 height 8
checkbox input "true"
click at [204, 241] on div "Platinum HMO 0/10" at bounding box center [228, 245] width 60 height 9
click at [204, 236] on div "Platinum PPO 15/40/10% Gold PPO 35/500/25% Silver PPO HSA 2100 Platinum HMO 0/10" at bounding box center [303, 224] width 243 height 65
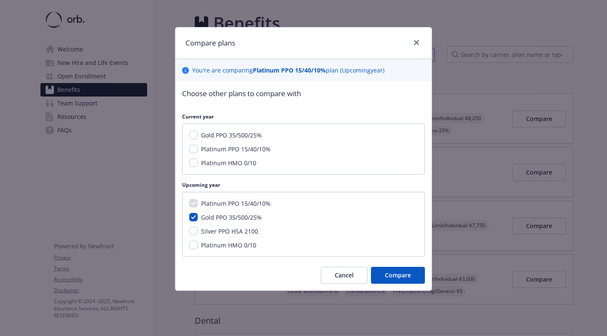
click at [202, 235] on div "Silver PPO HSA 2100" at bounding box center [229, 231] width 62 height 9
click at [193, 228] on input "Silver PPO HSA 2100" at bounding box center [193, 231] width 8 height 8
checkbox input "true"
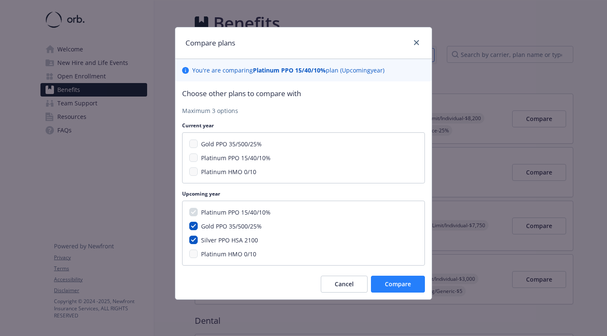
click at [399, 277] on button "Compare" at bounding box center [398, 284] width 54 height 17
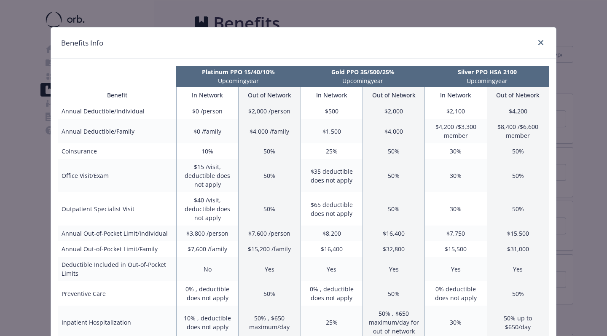
click at [540, 48] on div "compare plan details" at bounding box center [538, 43] width 13 height 11
click at [541, 40] on icon "close" at bounding box center [540, 42] width 5 height 5
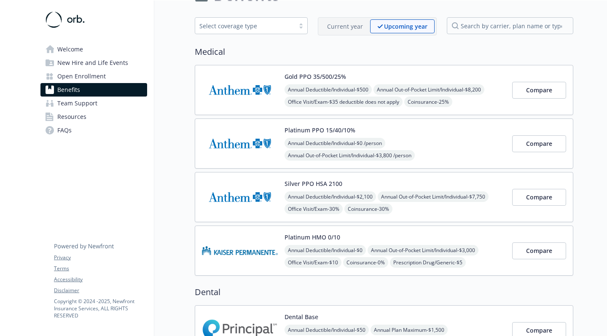
scroll to position [37, 0]
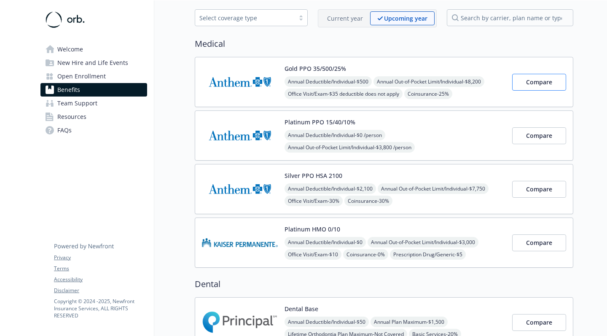
click at [550, 86] on span "Compare" at bounding box center [539, 82] width 26 height 8
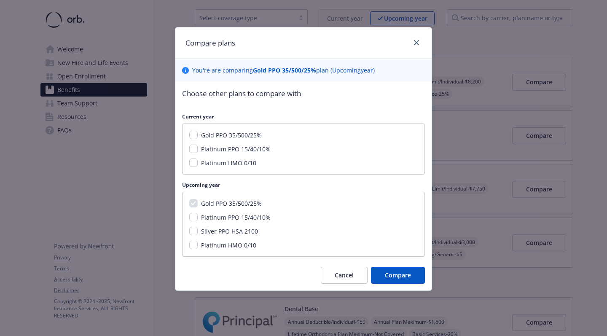
click at [204, 135] on span "Gold PPO 35/500/25%" at bounding box center [231, 135] width 61 height 8
click at [198, 135] on input "Gold PPO 35/500/25%" at bounding box center [193, 135] width 8 height 8
checkbox input "true"
click at [203, 234] on span "Silver PPO HSA 2100" at bounding box center [229, 231] width 57 height 8
click at [198, 234] on input "Silver PPO HSA 2100" at bounding box center [193, 231] width 8 height 8
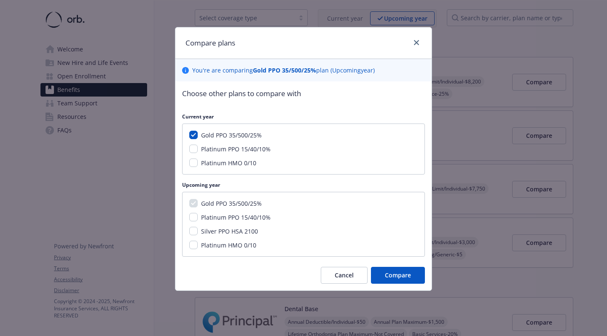
checkbox input "true"
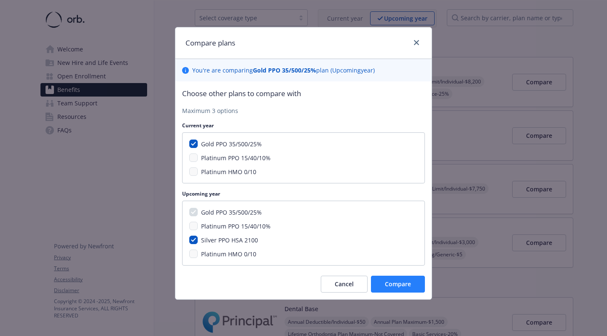
click at [400, 281] on span "Compare" at bounding box center [398, 284] width 26 height 8
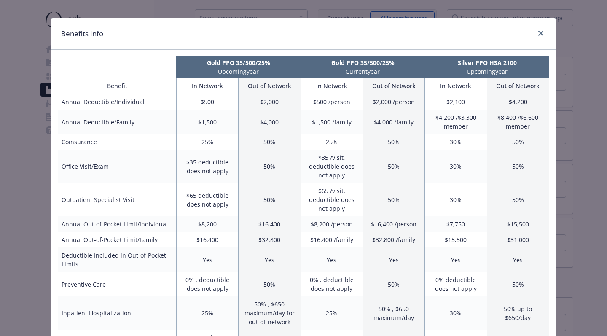
scroll to position [11, 0]
